Goal: Information Seeking & Learning: Find specific fact

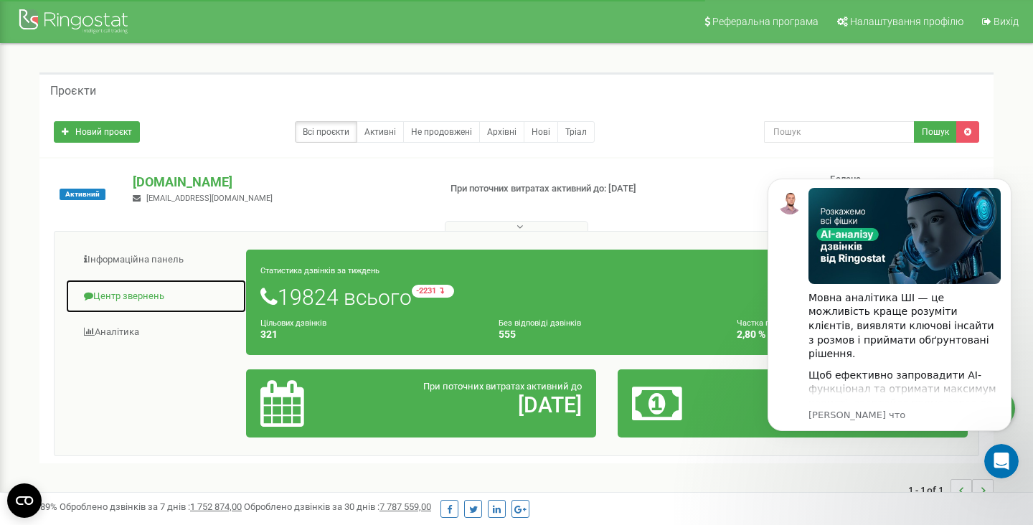
click at [109, 294] on link "Центр звернень" at bounding box center [156, 296] width 182 height 35
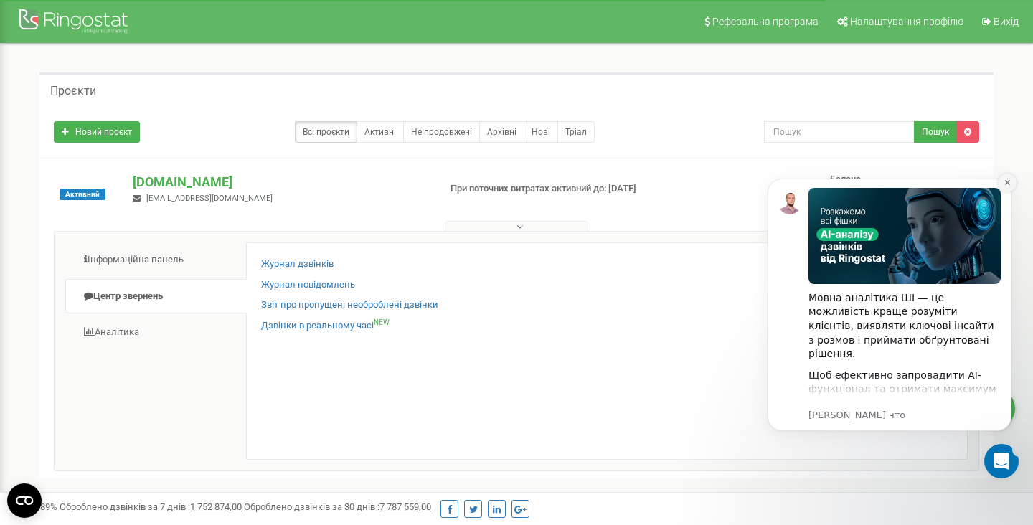
click at [1005, 181] on icon "Dismiss notification" at bounding box center [1007, 182] width 5 height 5
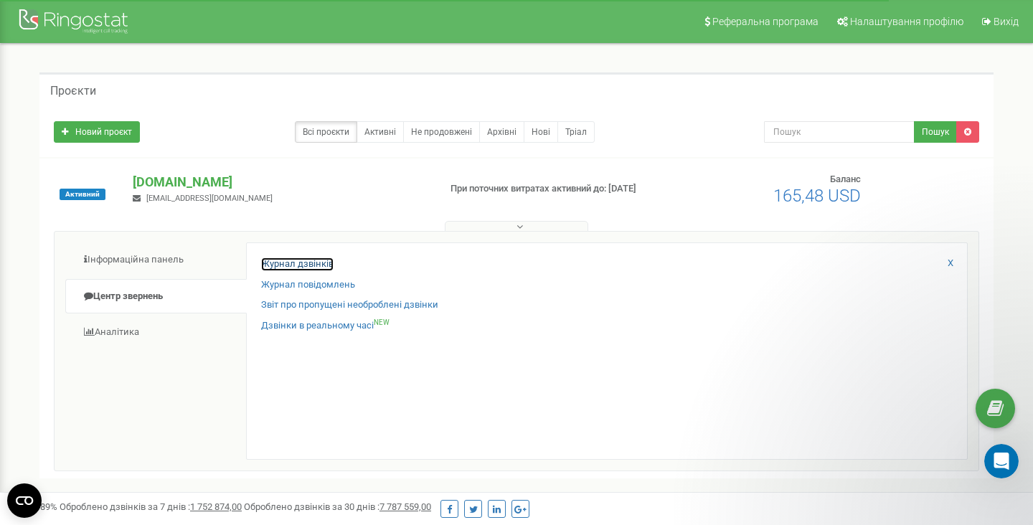
click at [288, 263] on link "Журнал дзвінків" at bounding box center [297, 265] width 72 height 14
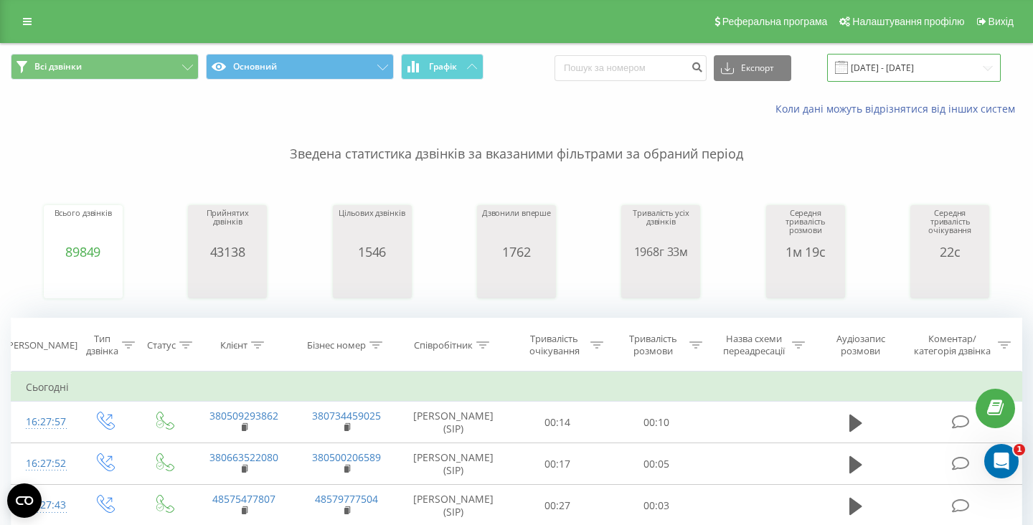
click at [907, 68] on input "21.07.2025 - 21.08.2025" at bounding box center [914, 68] width 174 height 28
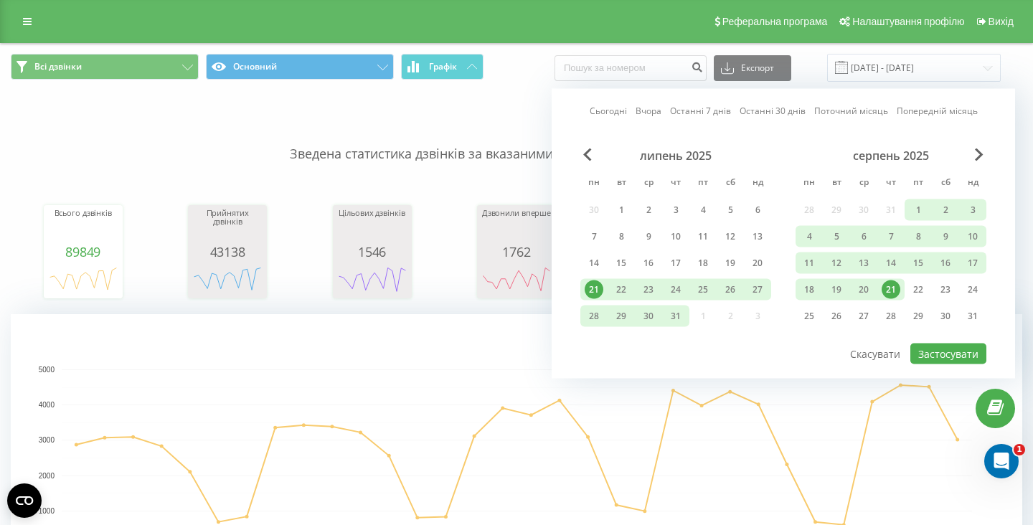
click at [607, 117] on link "Сьогодні" at bounding box center [608, 111] width 37 height 14
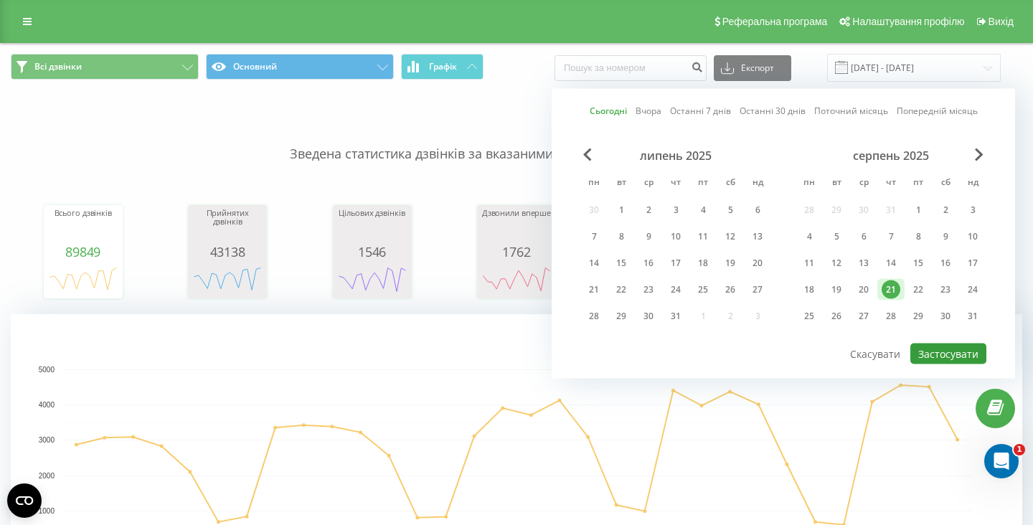
click at [947, 361] on button "Застосувати" at bounding box center [949, 354] width 76 height 21
type input "21.08.2025 - 21.08.2025"
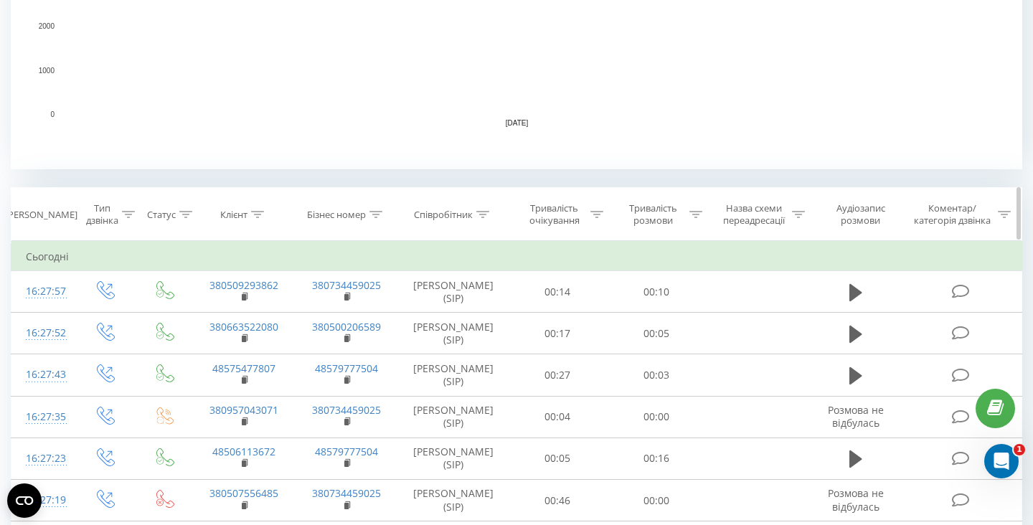
scroll to position [437, 0]
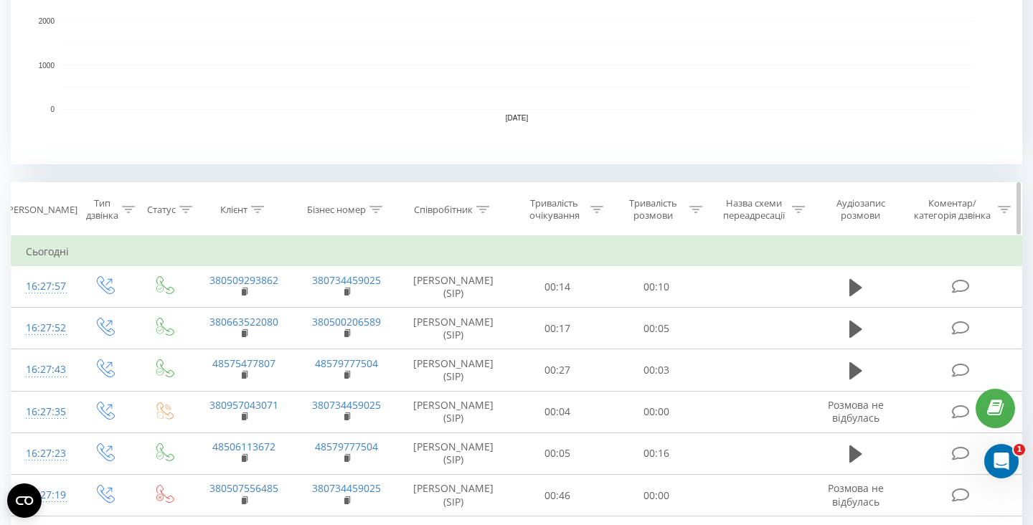
click at [485, 211] on icon at bounding box center [482, 209] width 13 height 7
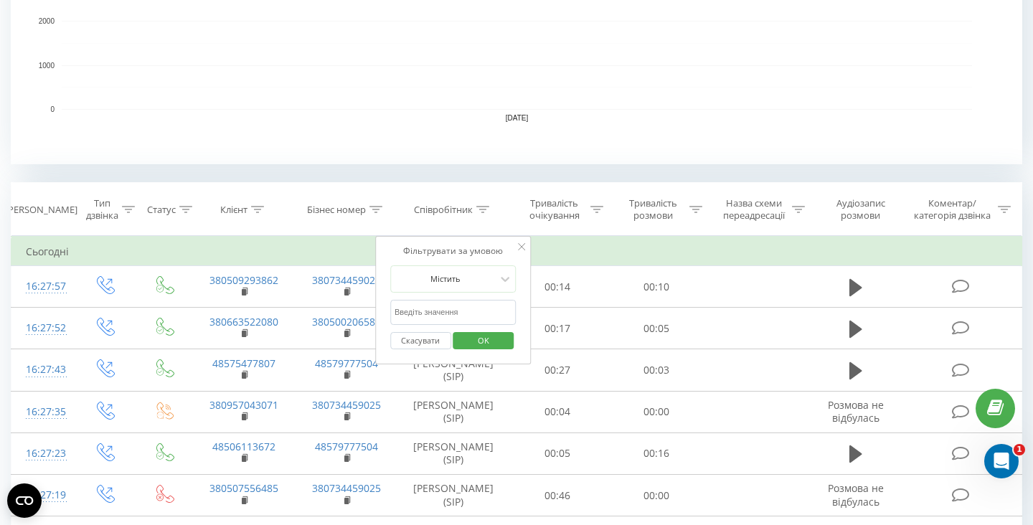
click at [444, 317] on input "text" at bounding box center [453, 312] width 126 height 25
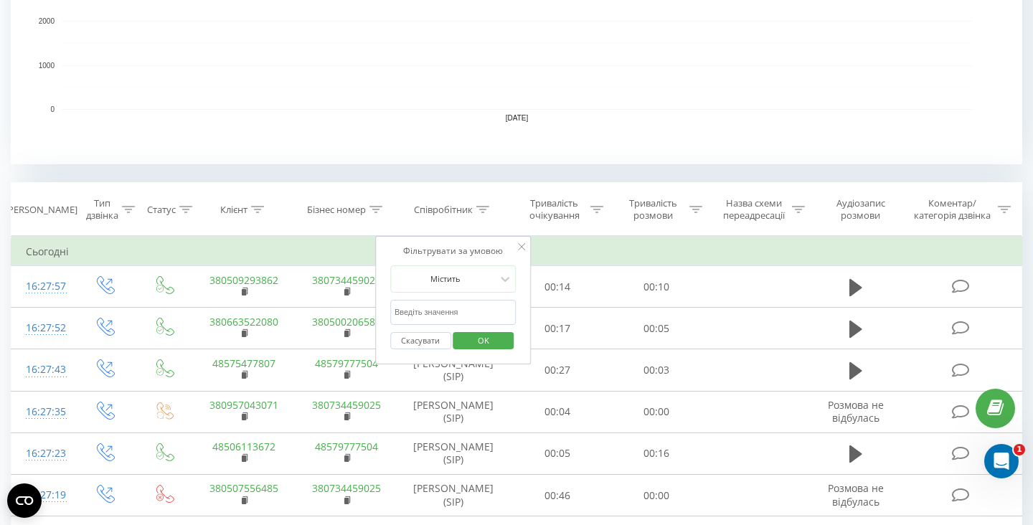
type input "неплях"
click at [479, 342] on span "OK" at bounding box center [484, 340] width 40 height 22
